Goal: Task Accomplishment & Management: Manage account settings

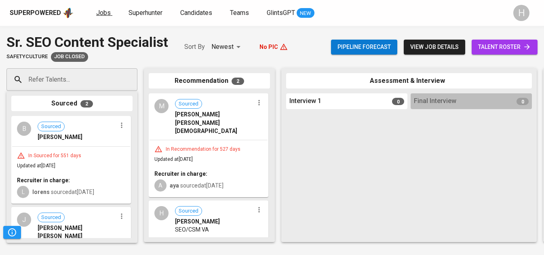
click at [102, 12] on span "Jobs" at bounding box center [103, 13] width 15 height 8
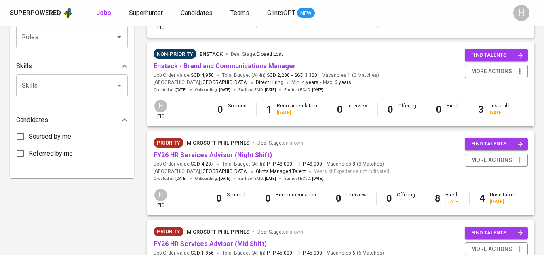
scroll to position [325, 0]
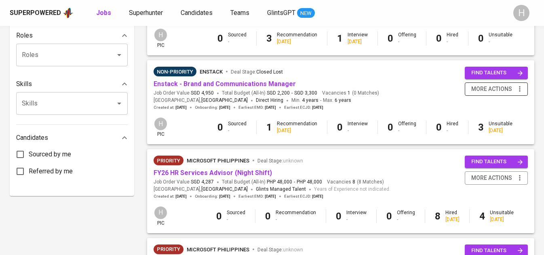
click at [522, 90] on icon "button" at bounding box center [520, 89] width 8 height 8
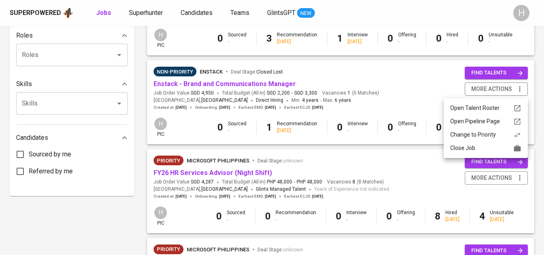
click at [485, 146] on div "Close Job" at bounding box center [485, 148] width 71 height 8
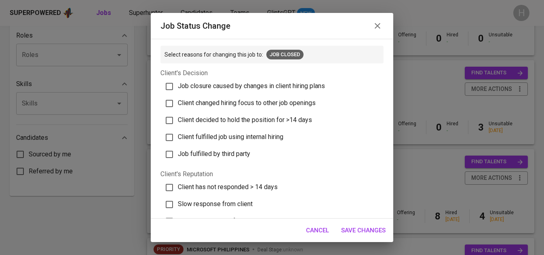
click at [377, 21] on icon "button" at bounding box center [378, 26] width 10 height 10
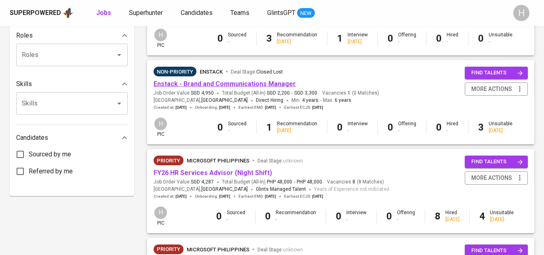
click at [214, 87] on link "Enstack - Brand and Communications Manager" at bounding box center [225, 84] width 142 height 8
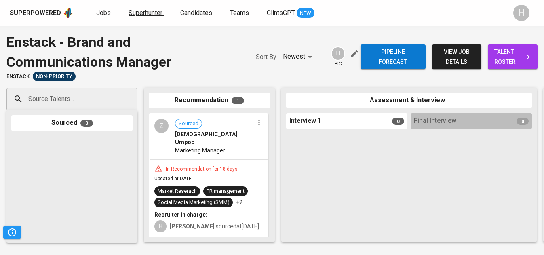
click at [129, 13] on span "Superhunter" at bounding box center [146, 13] width 34 height 8
click at [106, 10] on span "Jobs" at bounding box center [103, 13] width 15 height 8
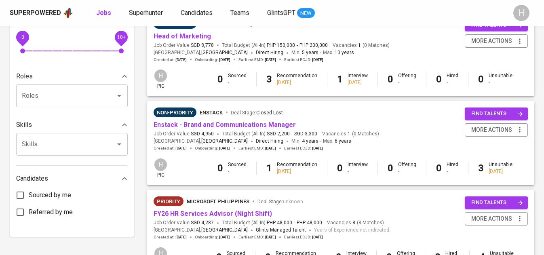
scroll to position [250, 0]
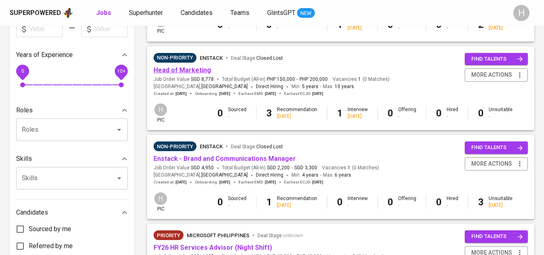
click at [186, 72] on link "Head of Marketing" at bounding box center [182, 70] width 57 height 8
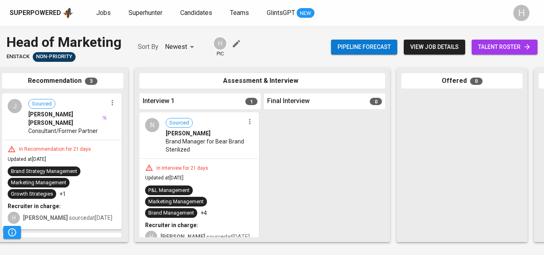
scroll to position [0, 146]
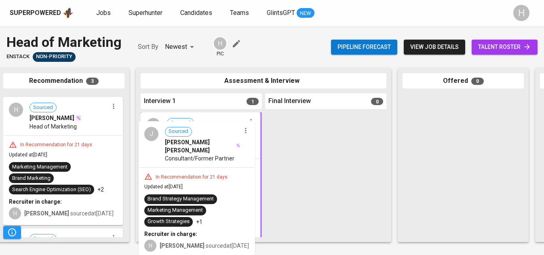
drag, startPoint x: 99, startPoint y: 109, endPoint x: 239, endPoint y: 136, distance: 142.6
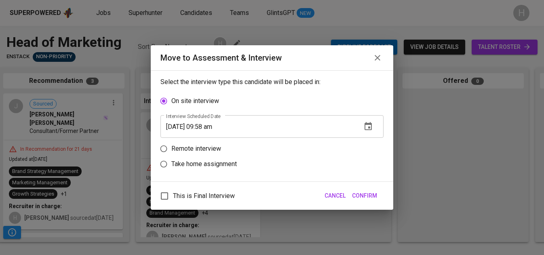
click at [204, 149] on p "Remote interview" at bounding box center [196, 149] width 50 height 10
click at [171, 149] on input "Remote interview" at bounding box center [163, 148] width 15 height 15
radio input "true"
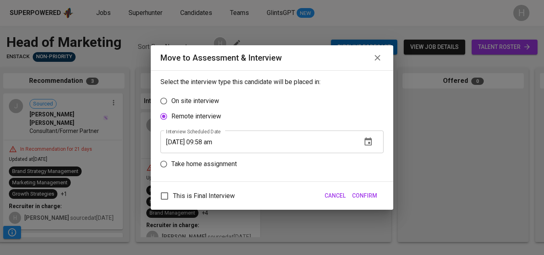
click at [209, 141] on input "08/20/2025 09:58 am" at bounding box center [258, 142] width 195 height 23
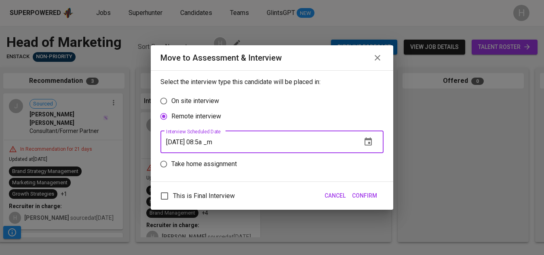
type input "08/20/2025 08:59 am"
click at [366, 197] on span "Confirm" at bounding box center [364, 196] width 25 height 10
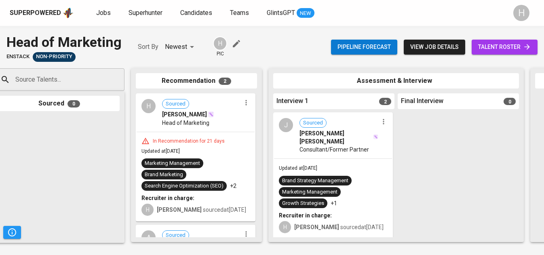
scroll to position [0, 0]
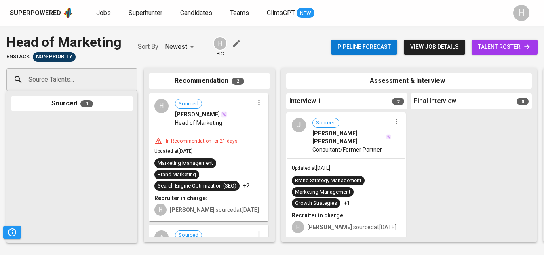
click at [255, 106] on icon "button" at bounding box center [259, 103] width 8 height 8
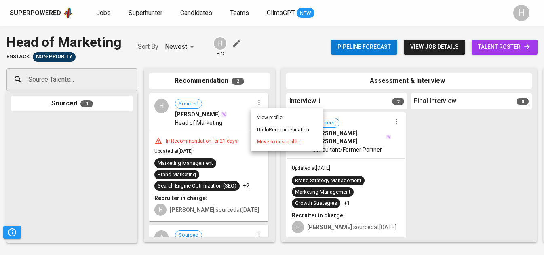
click at [279, 146] on li "Move to unsuitable" at bounding box center [287, 142] width 73 height 12
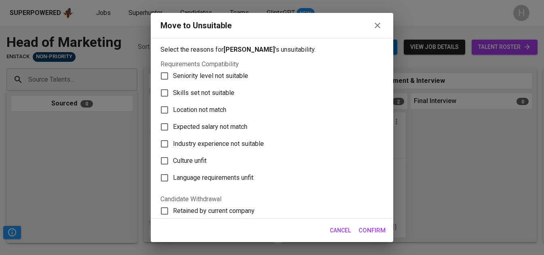
click at [221, 97] on span "Skills set not suitable" at bounding box center [203, 93] width 61 height 10
click at [173, 97] on input "Skills set not suitable" at bounding box center [164, 93] width 17 height 17
checkbox input "true"
click at [372, 226] on span "Confirm" at bounding box center [372, 230] width 27 height 11
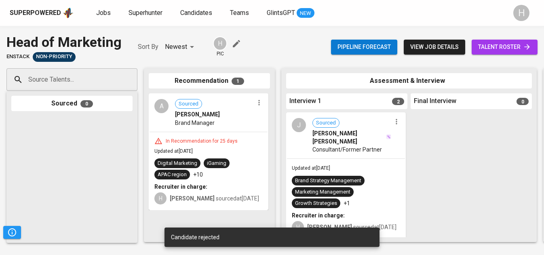
click at [257, 104] on icon "button" at bounding box center [259, 103] width 8 height 8
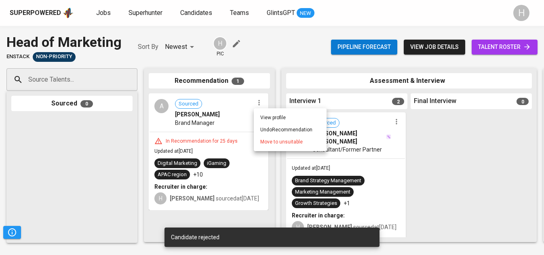
click at [277, 146] on li "Move to unsuitable" at bounding box center [290, 142] width 73 height 12
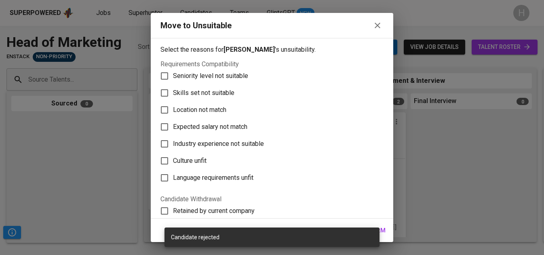
click at [213, 94] on span "Skills set not suitable" at bounding box center [203, 93] width 61 height 10
click at [173, 94] on input "Skills set not suitable" at bounding box center [164, 93] width 17 height 17
checkbox input "true"
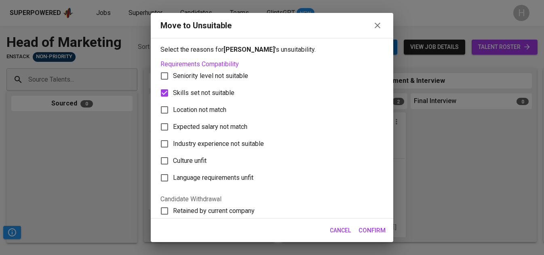
click at [368, 228] on span "Confirm" at bounding box center [372, 230] width 27 height 11
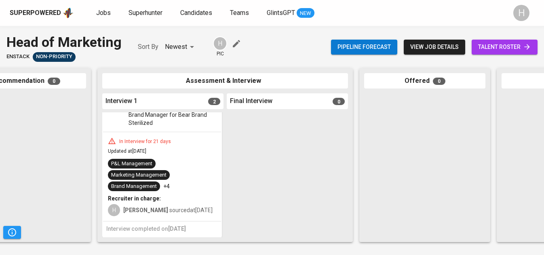
scroll to position [162, 0]
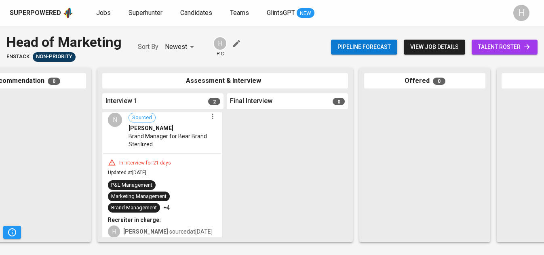
click at [210, 119] on icon "button" at bounding box center [213, 116] width 8 height 8
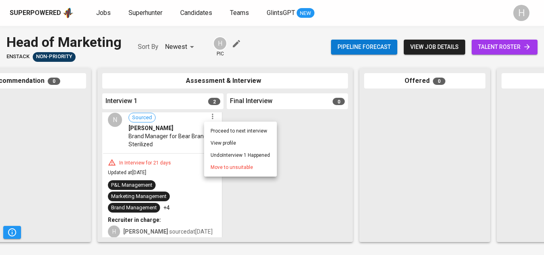
click at [227, 165] on span "Move to unsuitable" at bounding box center [232, 167] width 42 height 7
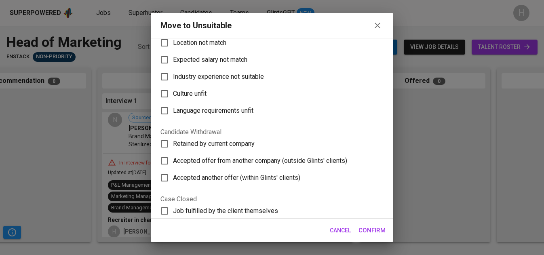
scroll to position [0, 0]
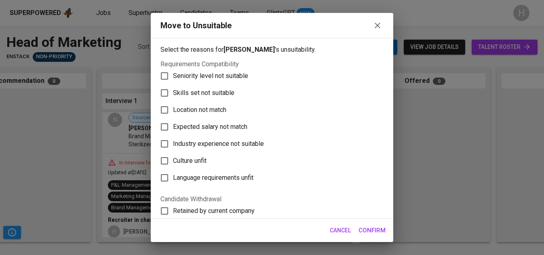
click at [219, 124] on span "Expected salary not match" at bounding box center [210, 127] width 74 height 10
click at [173, 124] on input "Expected salary not match" at bounding box center [164, 126] width 17 height 17
checkbox input "true"
click at [374, 226] on span "Confirm" at bounding box center [372, 230] width 27 height 11
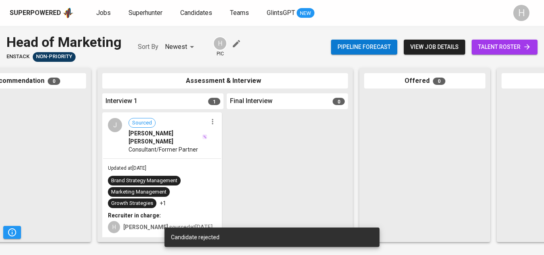
scroll to position [32, 0]
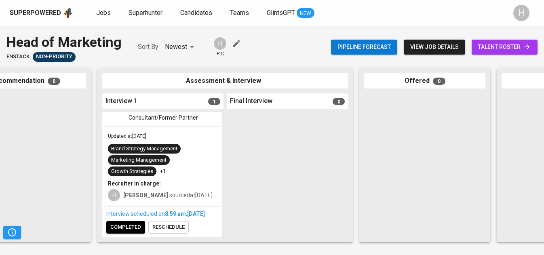
click at [128, 228] on span "completed" at bounding box center [125, 227] width 31 height 9
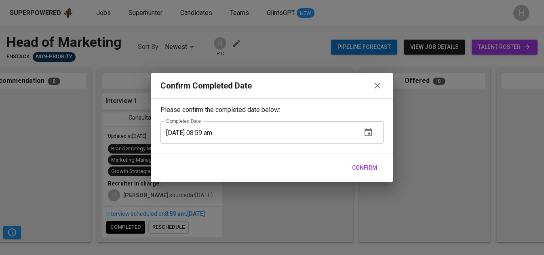
click at [362, 166] on span "Confirm" at bounding box center [364, 168] width 25 height 10
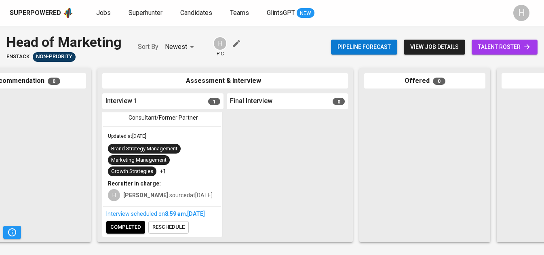
scroll to position [0, 0]
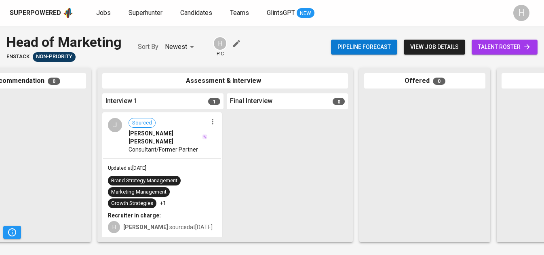
click at [209, 125] on icon "button" at bounding box center [213, 122] width 8 height 8
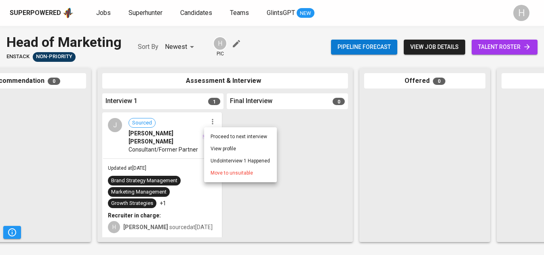
click at [222, 169] on span "Move to unsuitable" at bounding box center [232, 172] width 42 height 7
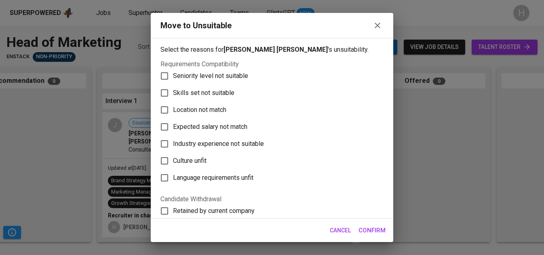
click at [207, 95] on span "Skills set not suitable" at bounding box center [203, 93] width 61 height 10
click at [173, 95] on input "Skills set not suitable" at bounding box center [164, 93] width 17 height 17
checkbox input "true"
click at [370, 233] on span "Confirm" at bounding box center [372, 230] width 27 height 11
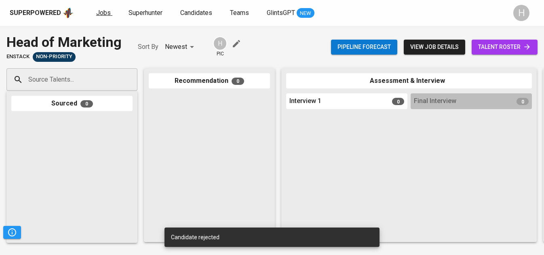
click at [102, 13] on span "Jobs" at bounding box center [103, 13] width 15 height 8
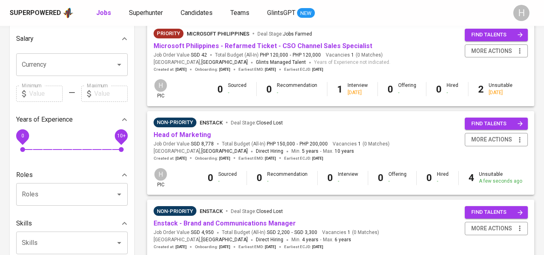
scroll to position [186, 0]
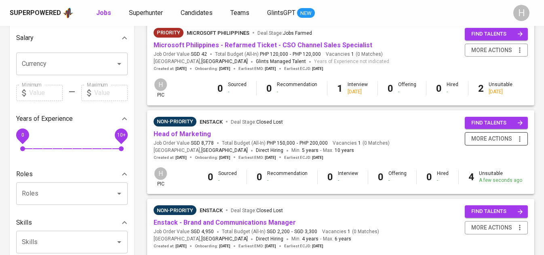
click at [518, 140] on icon "button" at bounding box center [520, 139] width 8 height 8
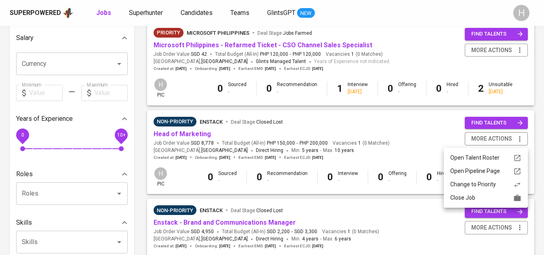
click at [474, 196] on div "Close Job" at bounding box center [485, 198] width 71 height 8
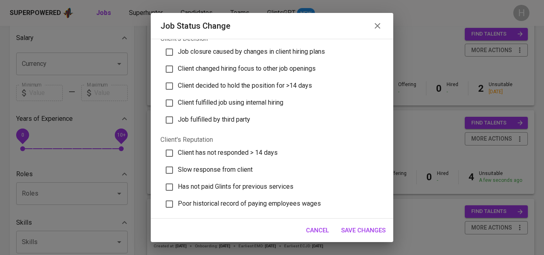
scroll to position [30, 0]
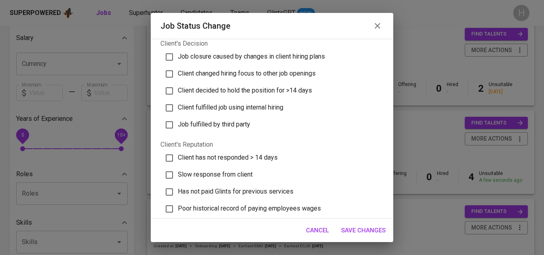
click at [282, 57] on span "Job closure caused by changes in client hiring plans" at bounding box center [251, 57] width 147 height 8
click at [178, 57] on input "Job closure caused by changes in client hiring plans" at bounding box center [169, 57] width 17 height 17
click at [282, 57] on span "Job closure caused by changes in client hiring plans" at bounding box center [251, 57] width 147 height 8
click at [178, 57] on input "Job closure caused by changes in client hiring plans" at bounding box center [169, 57] width 17 height 17
checkbox input "false"
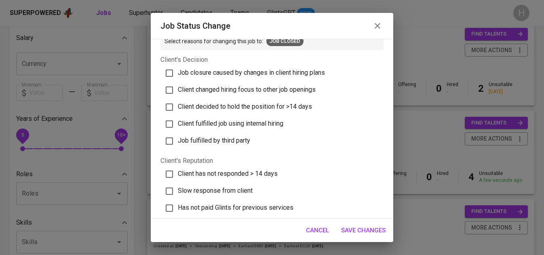
scroll to position [11, 0]
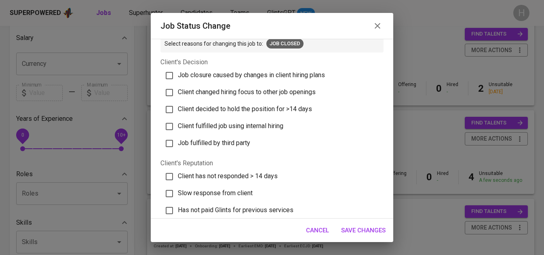
click at [260, 121] on label "Client fulfilled job using internal hiring" at bounding box center [268, 126] width 218 height 17
click at [178, 121] on input "Client fulfilled job using internal hiring" at bounding box center [169, 126] width 17 height 17
checkbox input "true"
click at [374, 226] on span "Save Changes" at bounding box center [363, 230] width 44 height 11
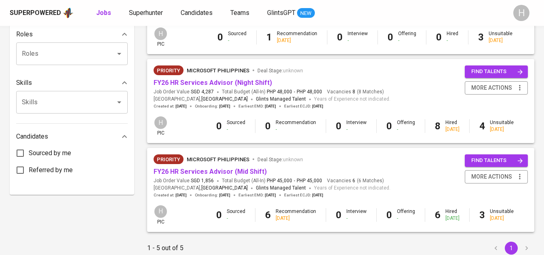
scroll to position [0, 0]
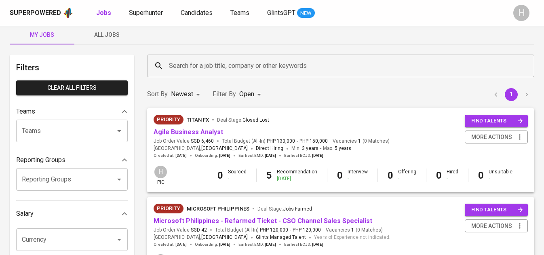
scroll to position [11, 0]
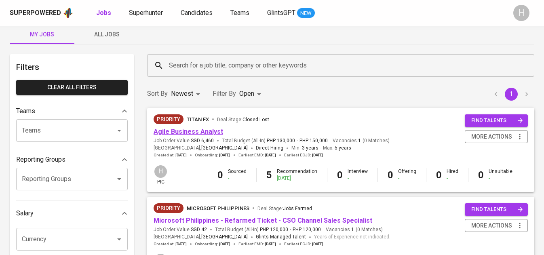
click at [206, 130] on link "Agile Business Analyst" at bounding box center [189, 132] width 70 height 8
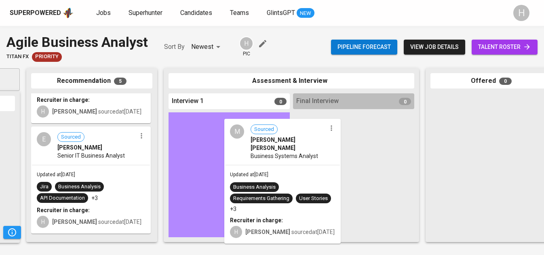
scroll to position [314, 0]
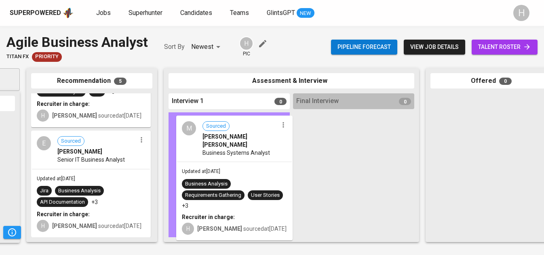
drag, startPoint x: 89, startPoint y: 142, endPoint x: 237, endPoint y: 137, distance: 148.5
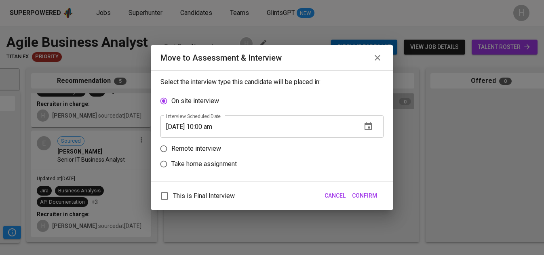
click at [197, 148] on p "Remote interview" at bounding box center [196, 149] width 50 height 10
click at [171, 148] on input "Remote interview" at bounding box center [163, 148] width 15 height 15
radio input "true"
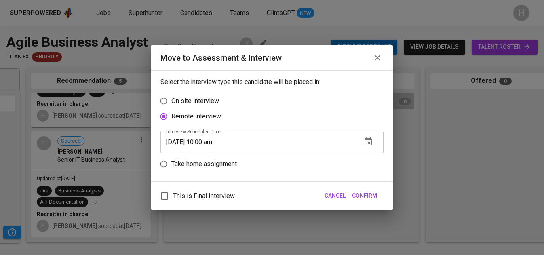
click at [209, 142] on input "[DATE] 10:00 am" at bounding box center [258, 142] width 195 height 23
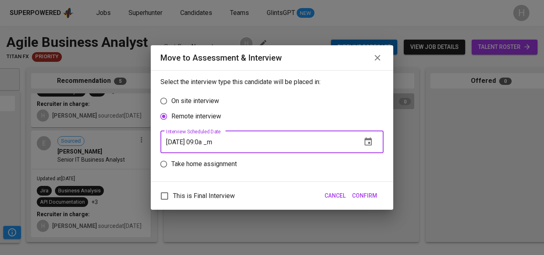
type input "[DATE] 09:01 am"
click at [376, 199] on span "Confirm" at bounding box center [364, 196] width 25 height 10
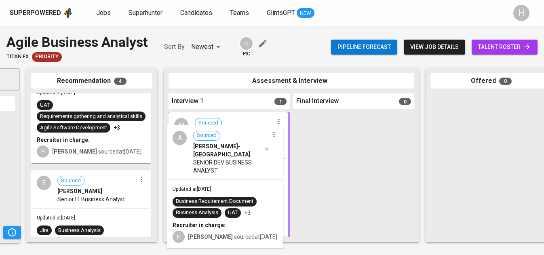
scroll to position [168, 0]
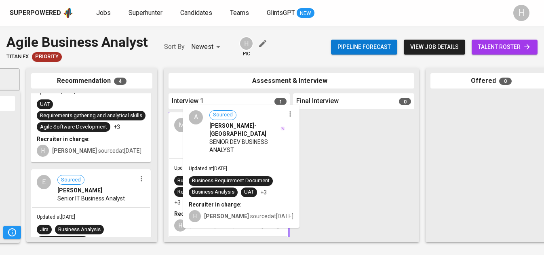
drag, startPoint x: 86, startPoint y: 182, endPoint x: 240, endPoint y: 128, distance: 163.1
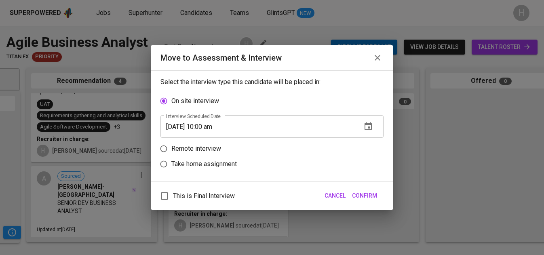
click at [190, 150] on p "Remote interview" at bounding box center [196, 149] width 50 height 10
click at [171, 150] on input "Remote interview" at bounding box center [163, 148] width 15 height 15
radio input "true"
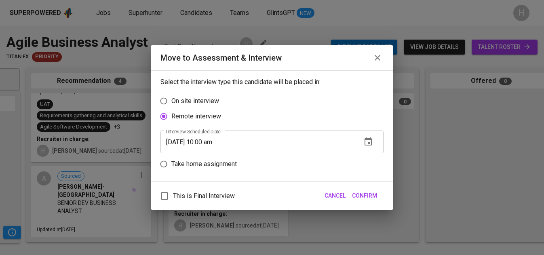
click at [371, 138] on icon "button" at bounding box center [369, 142] width 10 height 10
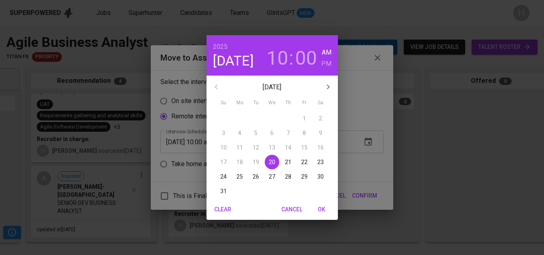
click at [304, 163] on p "22" at bounding box center [304, 162] width 6 height 8
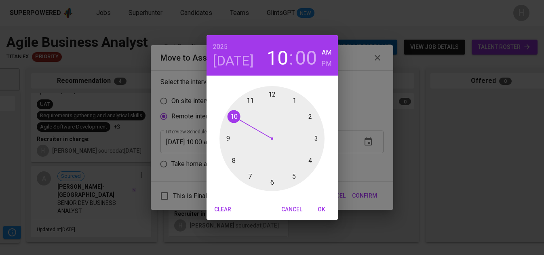
click at [295, 100] on div at bounding box center [272, 138] width 105 height 105
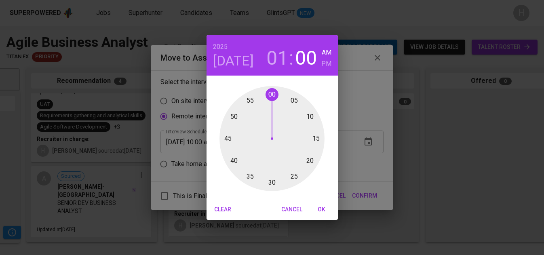
click at [328, 63] on h6 "PM" at bounding box center [326, 63] width 10 height 11
click at [321, 210] on span "OK" at bounding box center [321, 210] width 19 height 10
type input "[DATE] 01:00 pm"
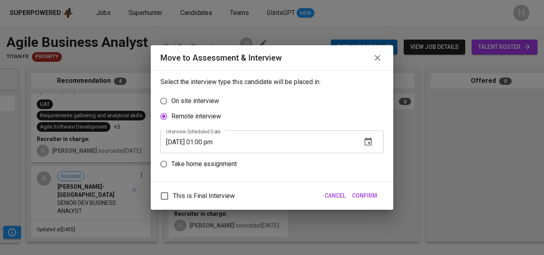
click at [367, 189] on button "Confirm" at bounding box center [365, 195] width 32 height 15
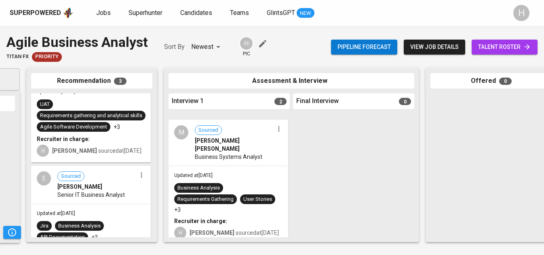
scroll to position [192, 0]
